Goal: Obtain resource: Download file/media

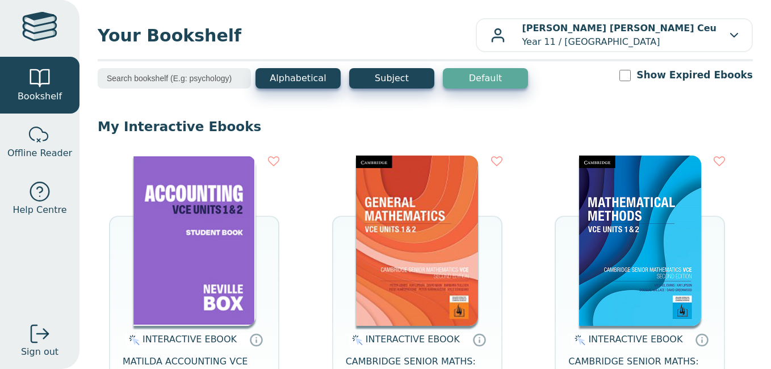
click at [194, 261] on img at bounding box center [194, 240] width 122 height 170
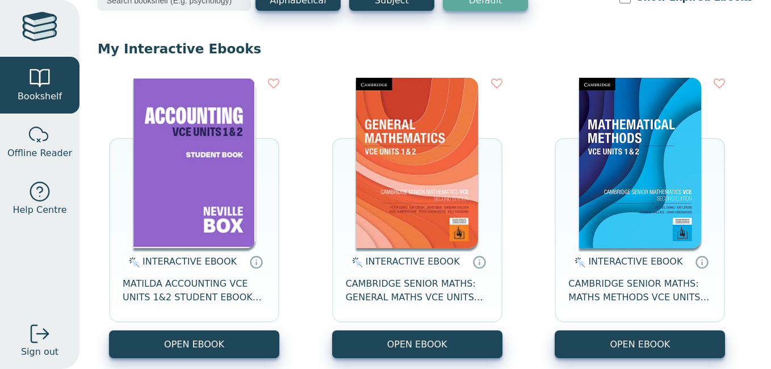
scroll to position [83, 0]
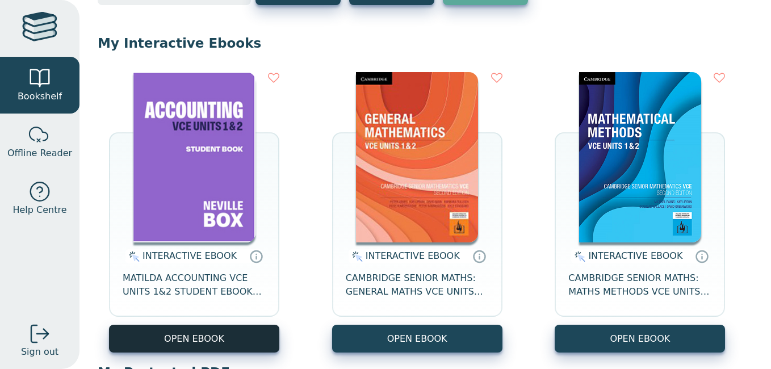
click at [205, 340] on button "OPEN EBOOK" at bounding box center [194, 339] width 170 height 28
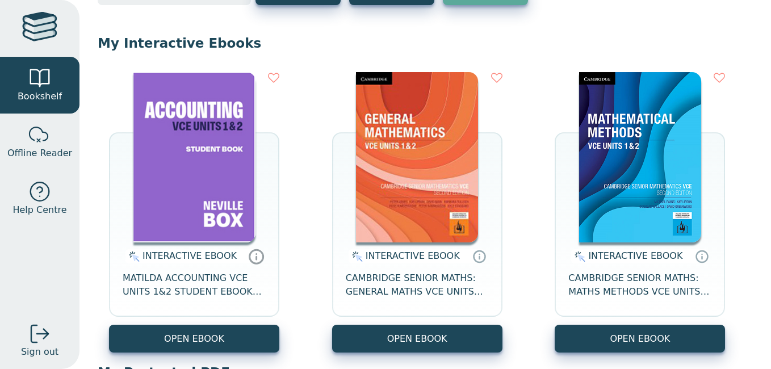
click at [256, 258] on icon at bounding box center [256, 257] width 0 height 3
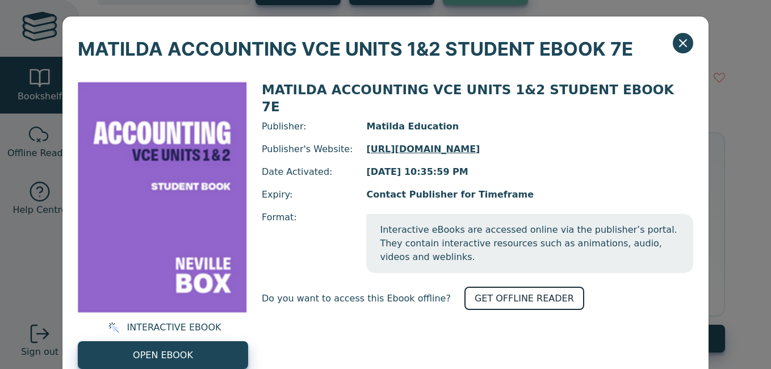
scroll to position [32, 0]
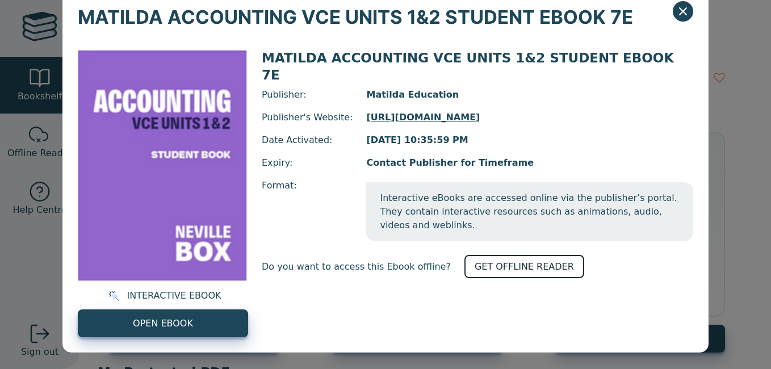
click at [490, 255] on link "GET OFFLINE READER" at bounding box center [524, 266] width 120 height 23
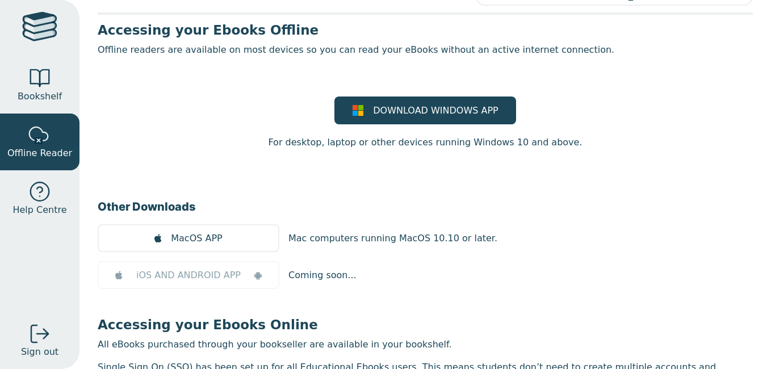
scroll to position [48, 0]
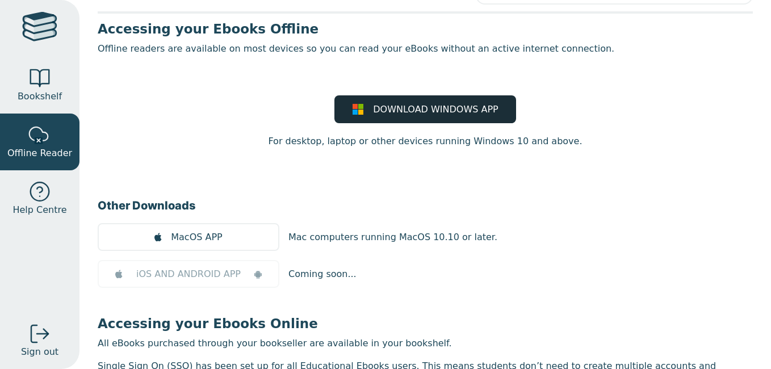
click at [431, 107] on span "DOWNLOAD WINDOWS APP" at bounding box center [435, 110] width 125 height 14
